Goal: Check status: Check status

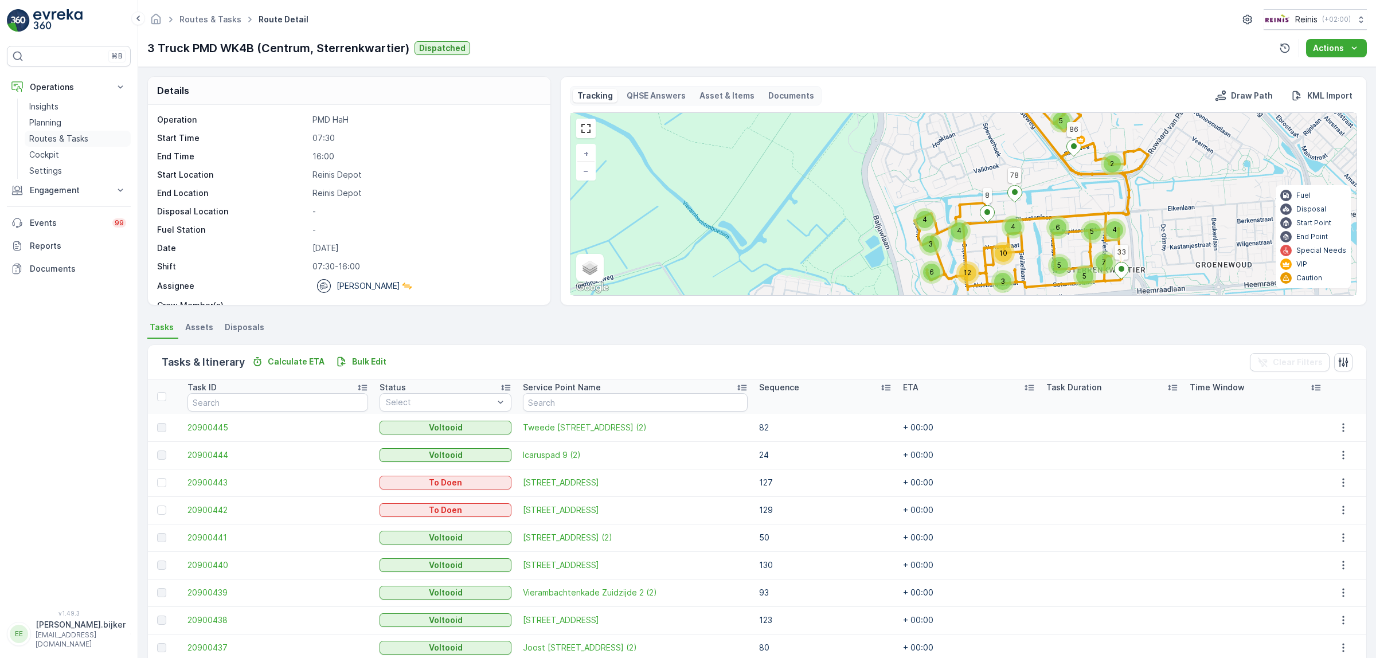
click at [79, 139] on p "Routes & Tasks" at bounding box center [58, 138] width 59 height 11
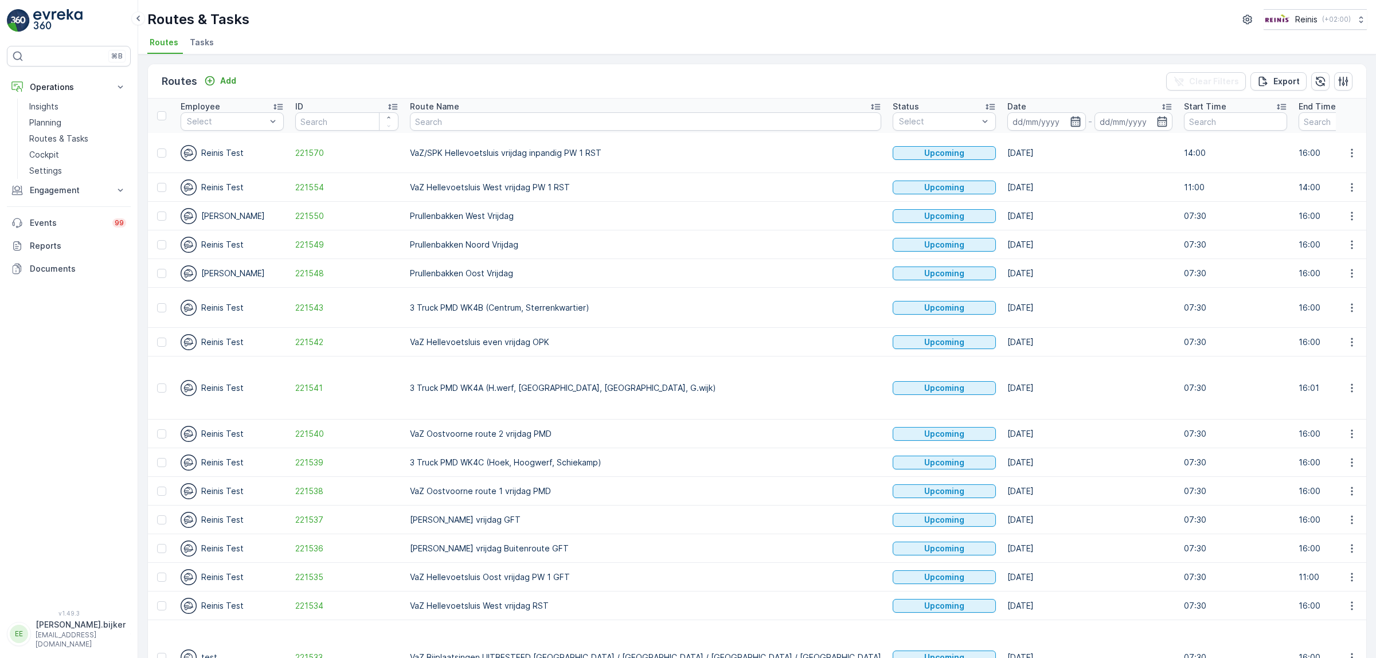
click at [1070, 124] on icon "button" at bounding box center [1075, 121] width 11 height 11
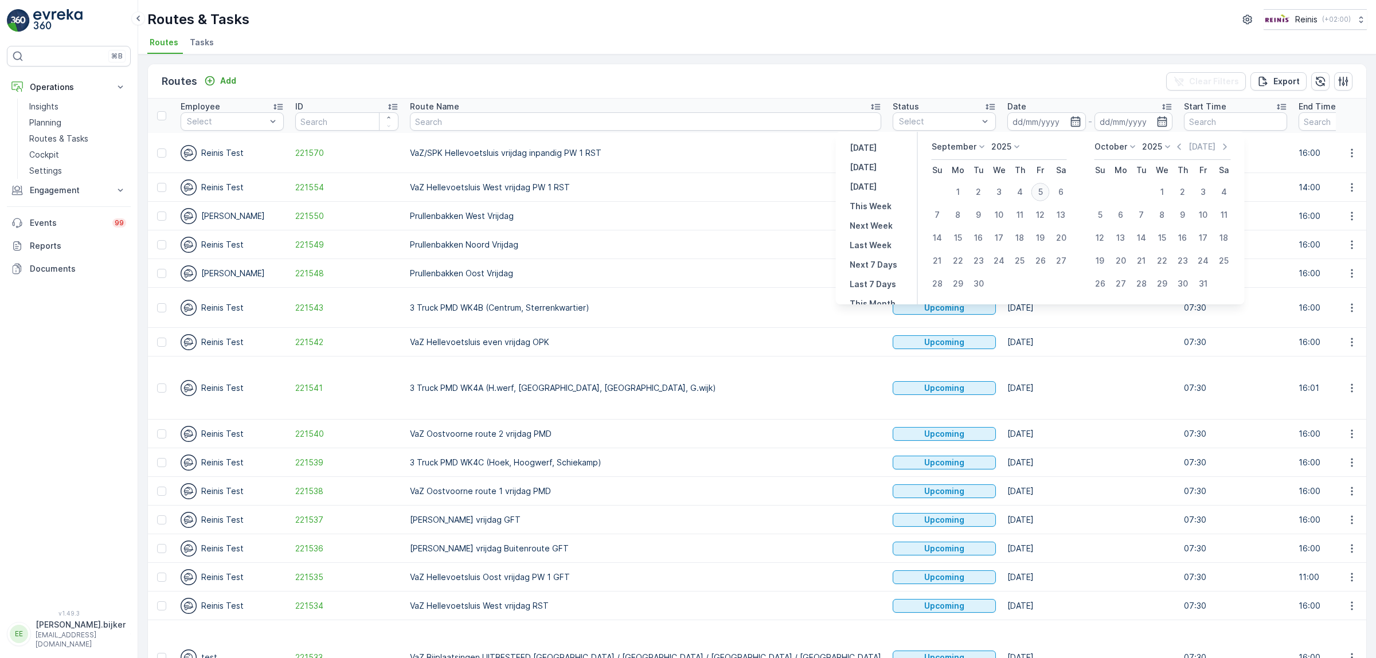
click at [1038, 189] on div "5" at bounding box center [1040, 192] width 18 height 18
type input "[DATE]"
click at [1039, 189] on div "5" at bounding box center [1040, 192] width 18 height 18
type input "[DATE]"
click at [1039, 189] on div "5" at bounding box center [1040, 192] width 18 height 18
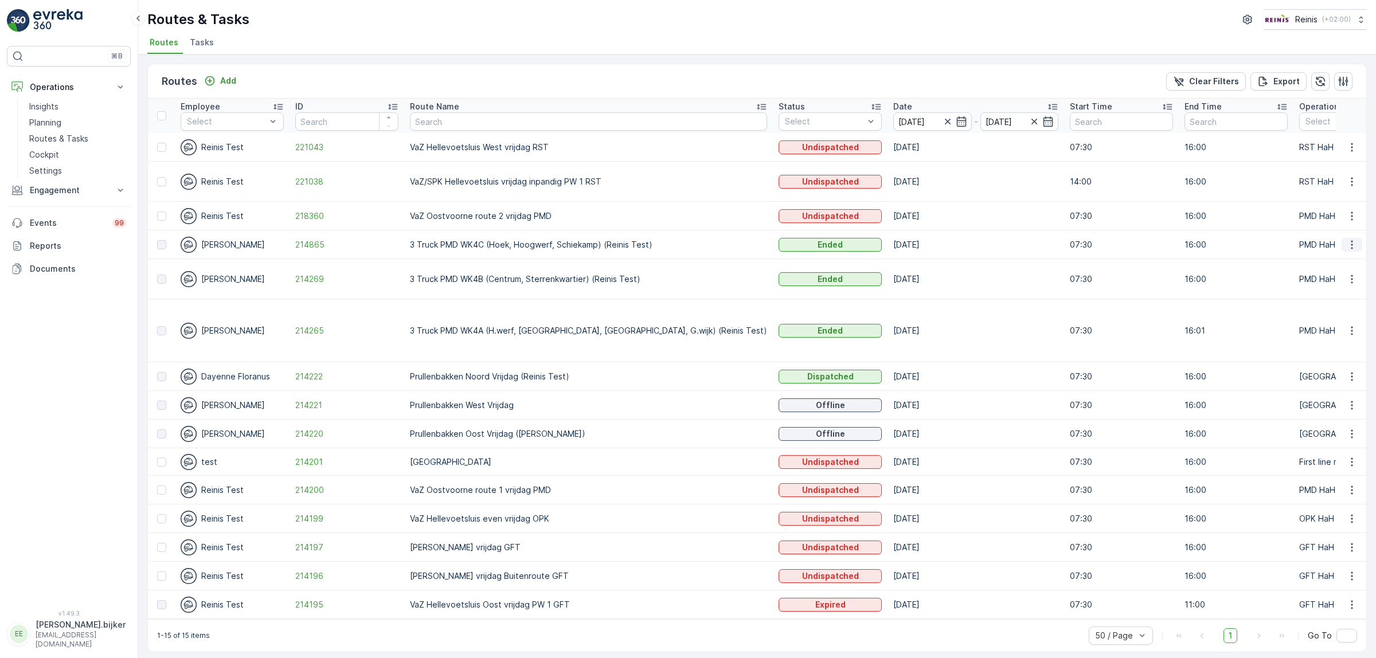
click at [1359, 240] on button "button" at bounding box center [1351, 245] width 21 height 14
click at [1342, 261] on span "See More Details" at bounding box center [1324, 261] width 66 height 11
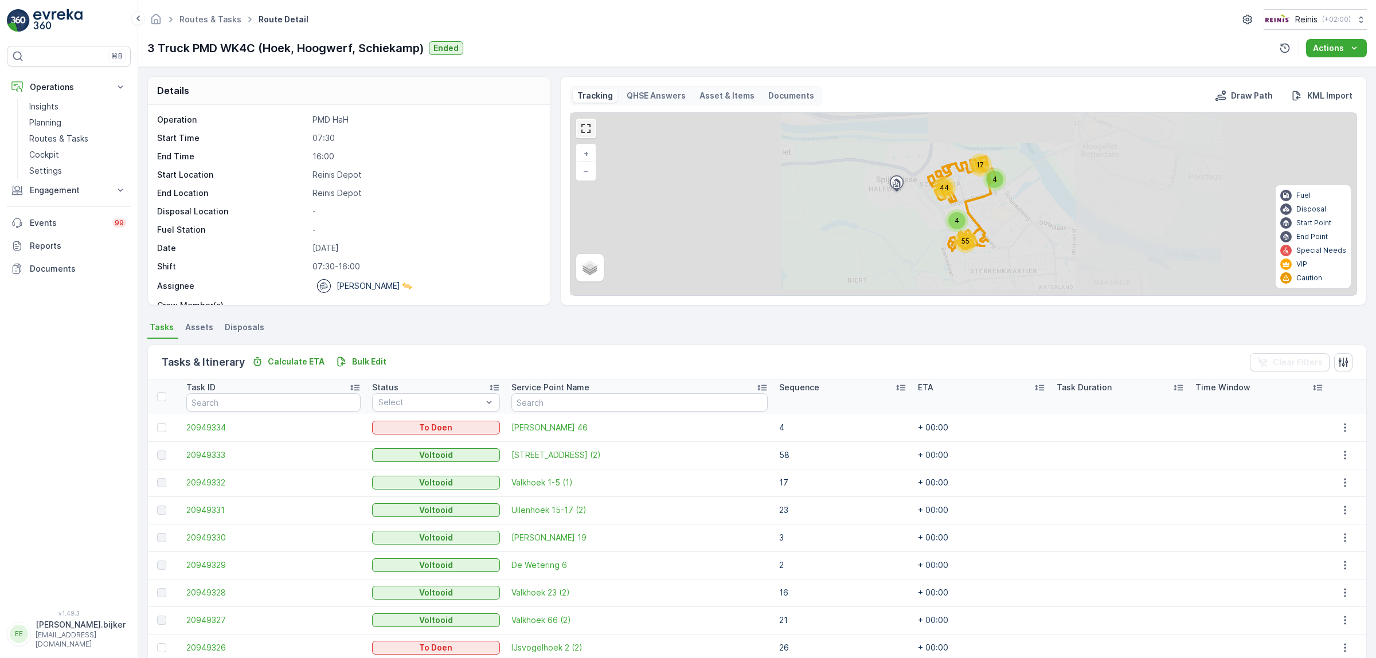
click at [585, 134] on link at bounding box center [585, 128] width 17 height 17
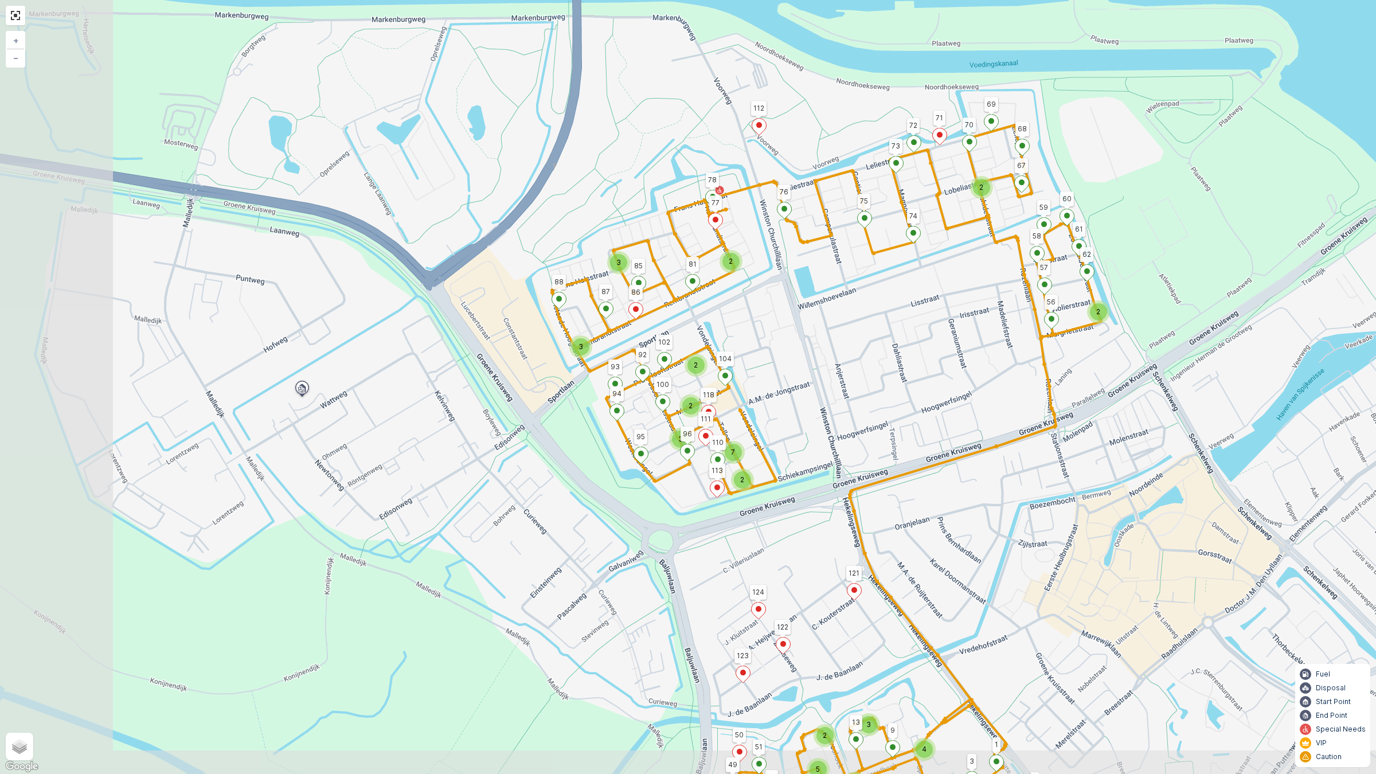
drag, startPoint x: 690, startPoint y: 413, endPoint x: 818, endPoint y: 373, distance: 134.5
click at [818, 373] on div "3 3 4 2 2 5 2 3 5 2 2 3 2 2 3 3 2 7 2 2 3 2 121 123 124 122 4 9 2 3 1 13 43 46 …" at bounding box center [688, 387] width 1376 height 774
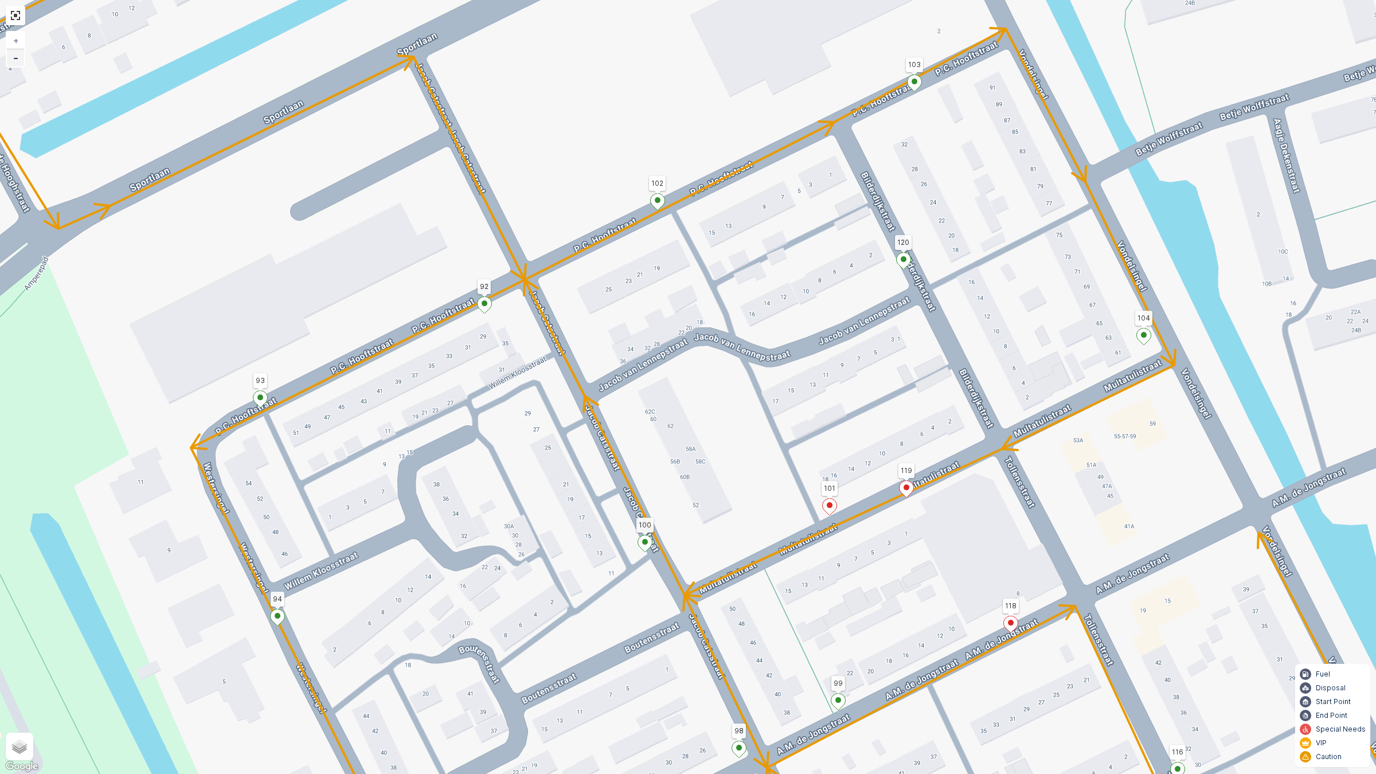
click at [23, 64] on link "−" at bounding box center [15, 57] width 17 height 17
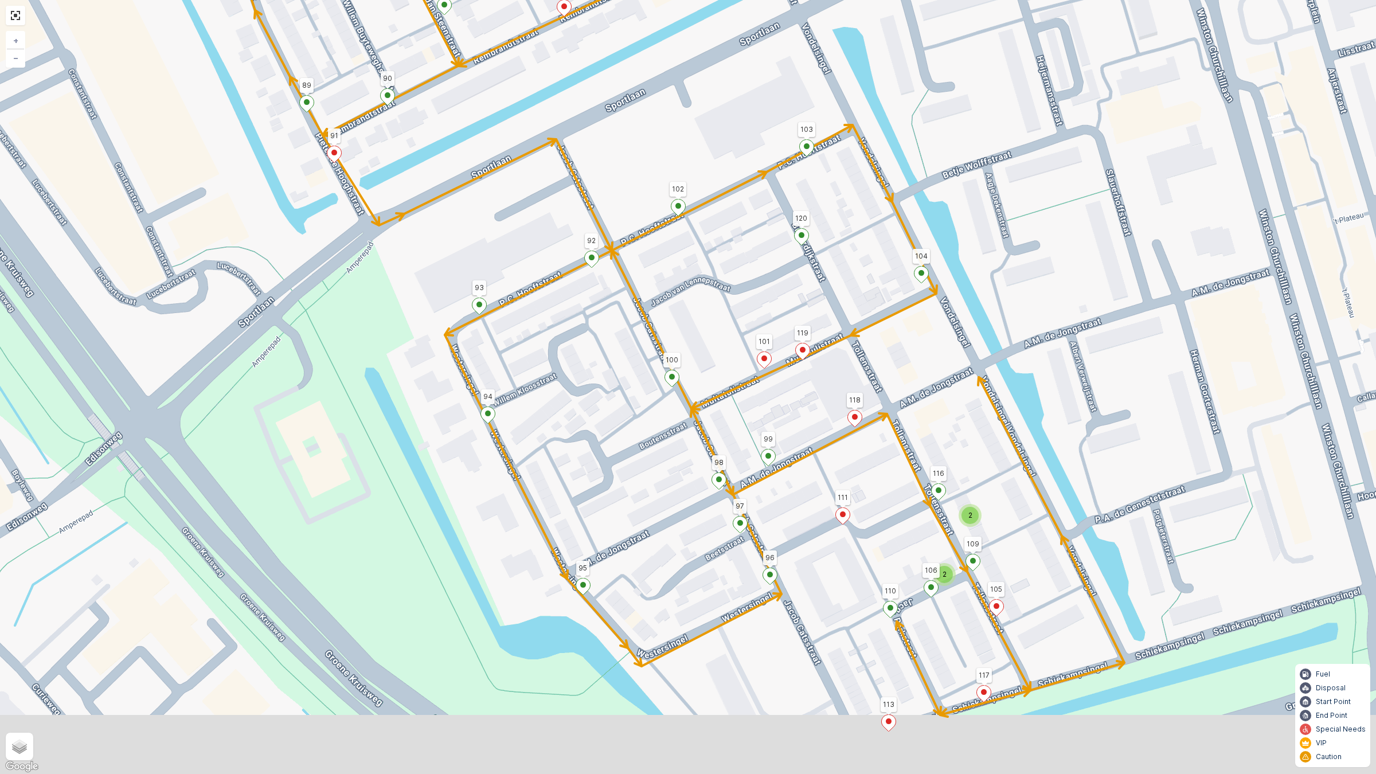
drag, startPoint x: 343, startPoint y: 323, endPoint x: 347, endPoint y: 248, distance: 74.6
click at [347, 248] on div "2 2 2 2 121 123 124 122 4 9 2 3 1 13 43 46 52 53 48 50 51 49 16 15 20 29 26 56 …" at bounding box center [688, 387] width 1376 height 774
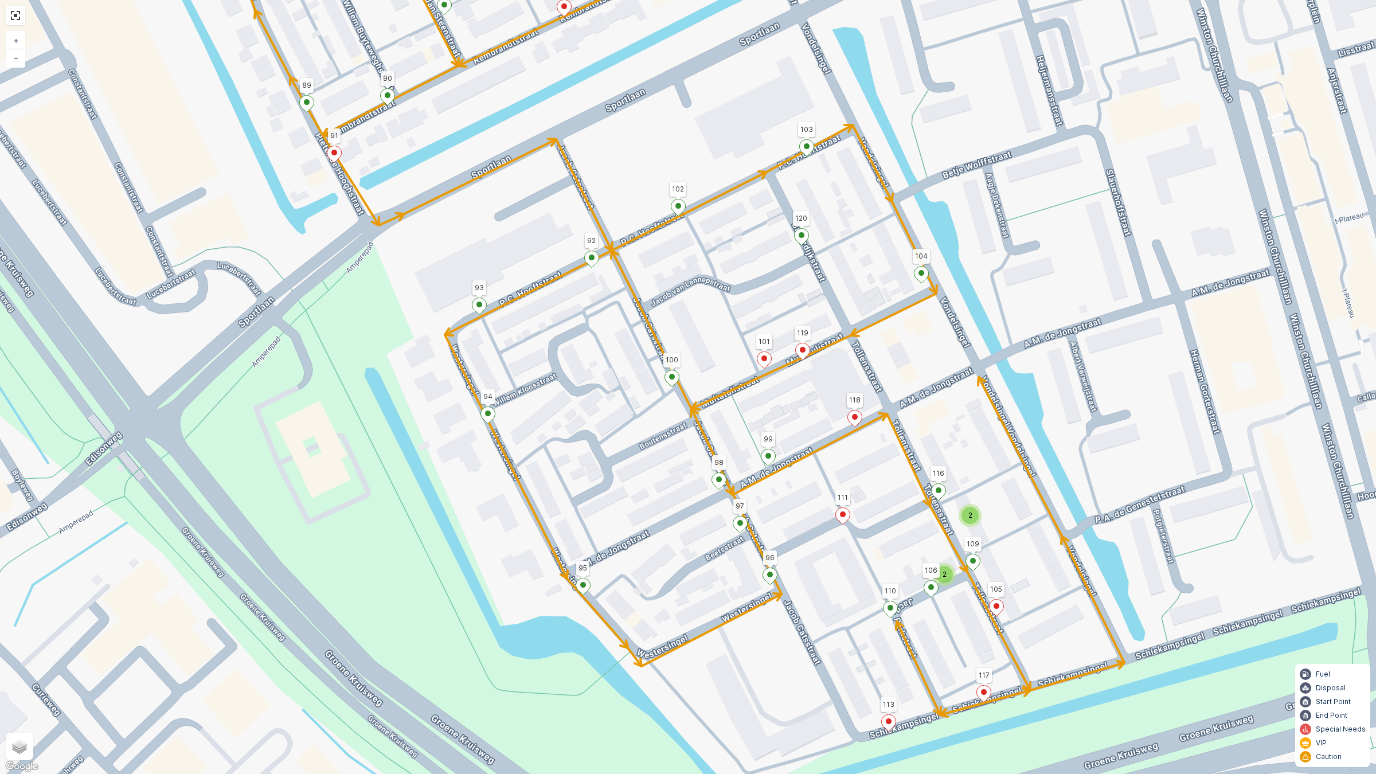
click at [814, 339] on div "2 2 2 2 121 123 124 122 4 9 2 3 1 13 43 46 52 53 48 50 51 49 16 15 20 29 26 56 …" at bounding box center [688, 387] width 1376 height 774
